Goal: Task Accomplishment & Management: Manage account settings

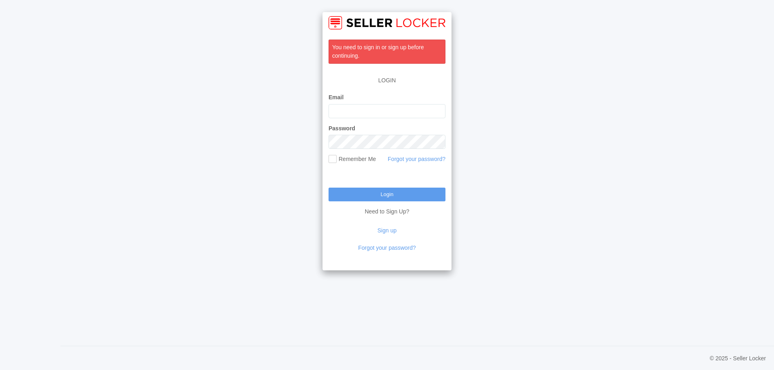
click at [363, 116] on input "Email" at bounding box center [386, 111] width 117 height 14
click at [387, 245] on link "Forgot your password?" at bounding box center [387, 247] width 58 height 6
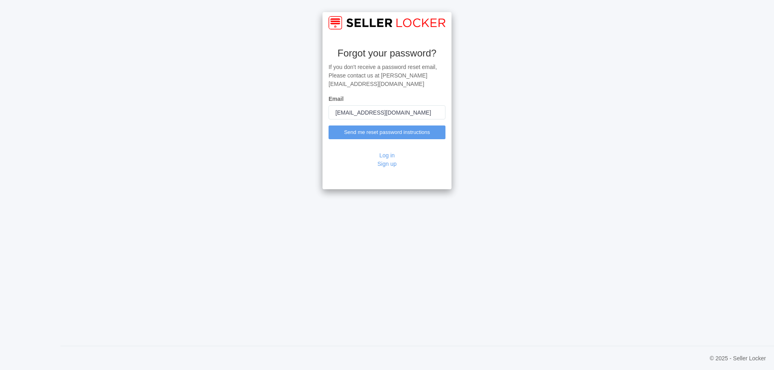
type input "[EMAIL_ADDRESS][DOMAIN_NAME]"
click at [336, 145] on div "Log in Sign up" at bounding box center [386, 164] width 117 height 38
click at [362, 125] on input "Send me reset password instructions" at bounding box center [386, 132] width 117 height 14
click at [127, 111] on div "Forgot your password? If you don't receive a password reset email, Please conta…" at bounding box center [387, 185] width 774 height 370
click at [400, 108] on input "[EMAIL_ADDRESS][DOMAIN_NAME]" at bounding box center [386, 112] width 117 height 14
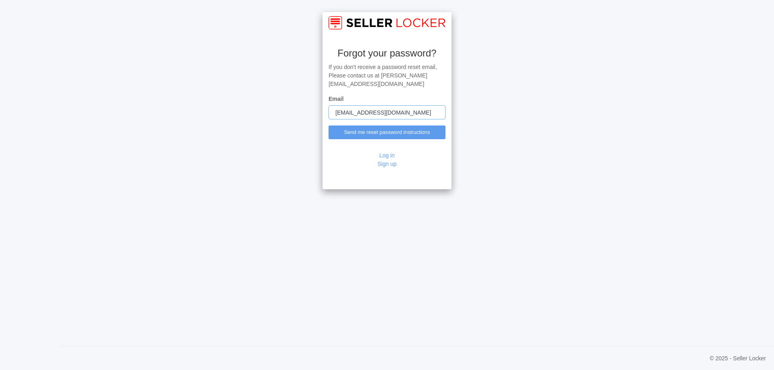
click at [400, 108] on input "[EMAIL_ADDRESS][DOMAIN_NAME]" at bounding box center [386, 112] width 117 height 14
type input "customercare@venadoinc.com"
click at [408, 125] on input "Send me reset password instructions" at bounding box center [386, 132] width 117 height 14
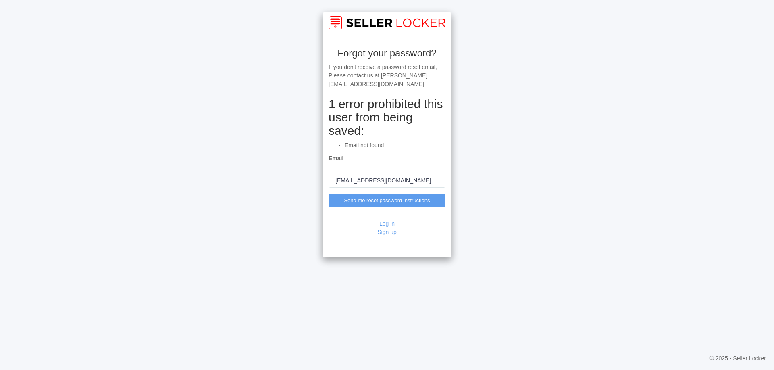
click at [363, 104] on h2 "1 error prohibited this user from being saved:" at bounding box center [386, 117] width 117 height 40
click at [515, 150] on div "Forgot your password? If you don't receive a password reset email, Please conta…" at bounding box center [387, 185] width 774 height 370
click at [391, 220] on link "Log in" at bounding box center [386, 223] width 15 height 6
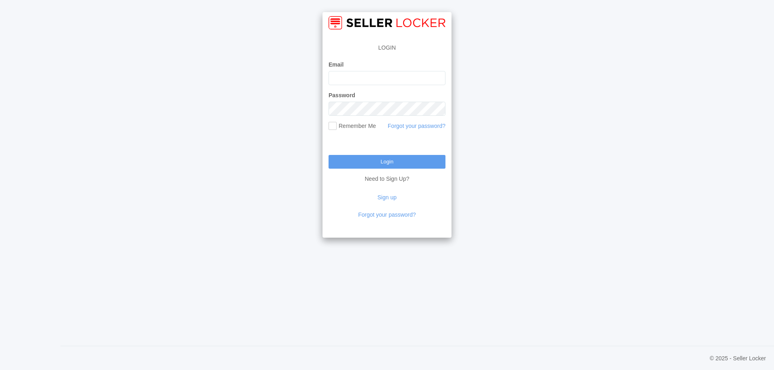
click at [382, 81] on input "Email" at bounding box center [386, 78] width 117 height 14
click at [386, 82] on input "Email" at bounding box center [386, 78] width 117 height 14
type input "[EMAIL_ADDRESS][DOMAIN_NAME]"
click at [364, 123] on label "Remember Me" at bounding box center [352, 126] width 48 height 8
click at [342, 123] on input "Remember Me" at bounding box center [338, 125] width 5 height 5
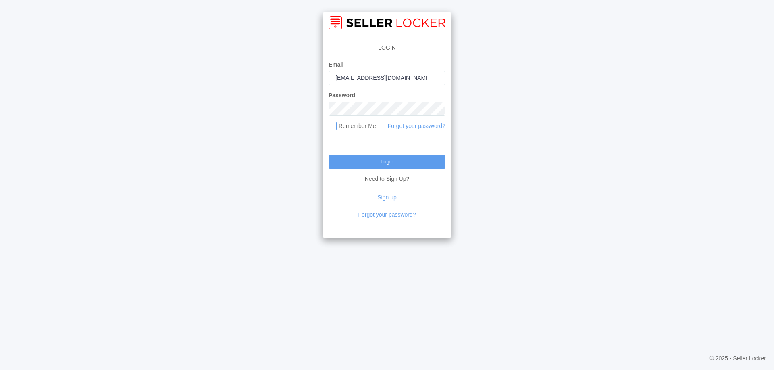
checkbox input "true"
click at [298, 117] on div "LOGIN Email tmallo@venadoinc.com Password Remember Me Forgot your password? Log…" at bounding box center [387, 185] width 774 height 370
click at [356, 159] on input "Login" at bounding box center [386, 162] width 117 height 14
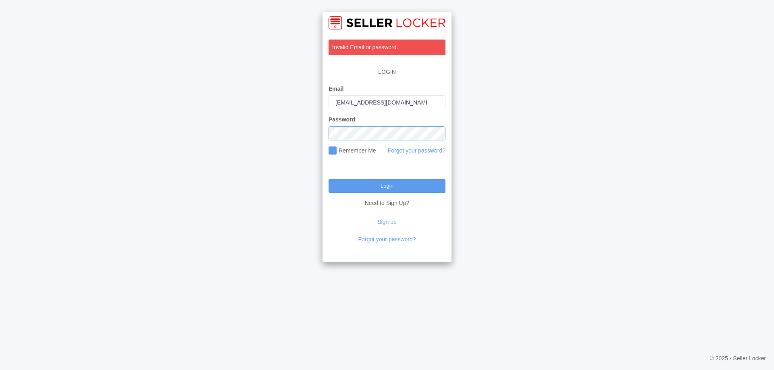
click at [328, 179] on input "Login" at bounding box center [386, 186] width 117 height 14
click at [220, 166] on div "Invalid Email or password. LOGIN Email [EMAIL_ADDRESS][DOMAIN_NAME] Password Re…" at bounding box center [387, 185] width 774 height 370
click at [397, 148] on link "Forgot your password?" at bounding box center [417, 150] width 58 height 6
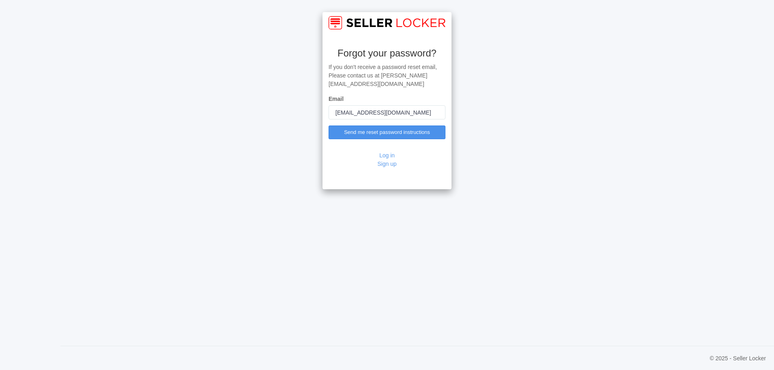
type input "[EMAIL_ADDRESS][DOMAIN_NAME]"
click at [346, 125] on input "Send me reset password instructions" at bounding box center [386, 132] width 117 height 14
